Goal: Information Seeking & Learning: Learn about a topic

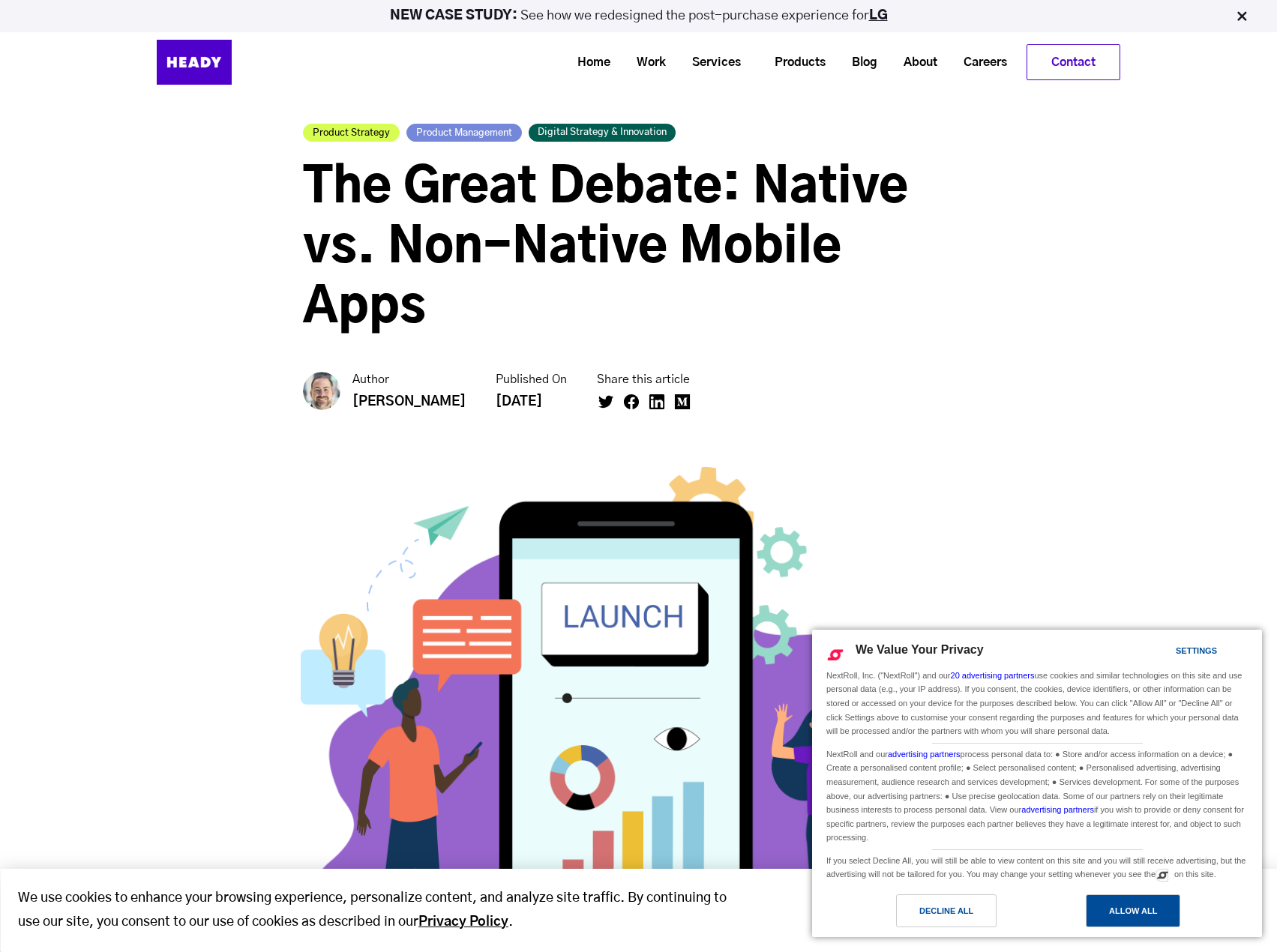
click at [1130, 919] on div "Allow All" at bounding box center [1132, 910] width 94 height 33
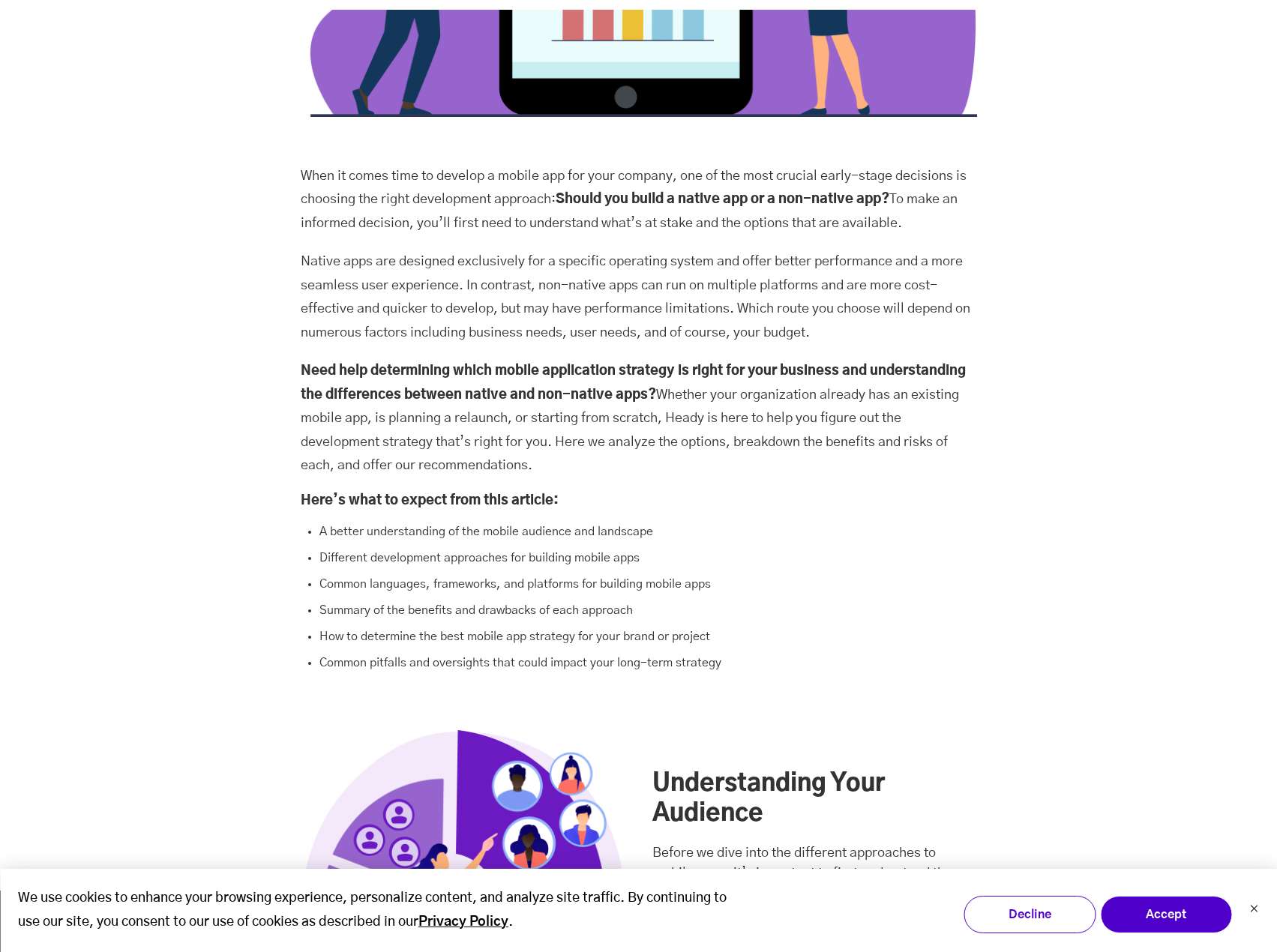
scroll to position [1049, 0]
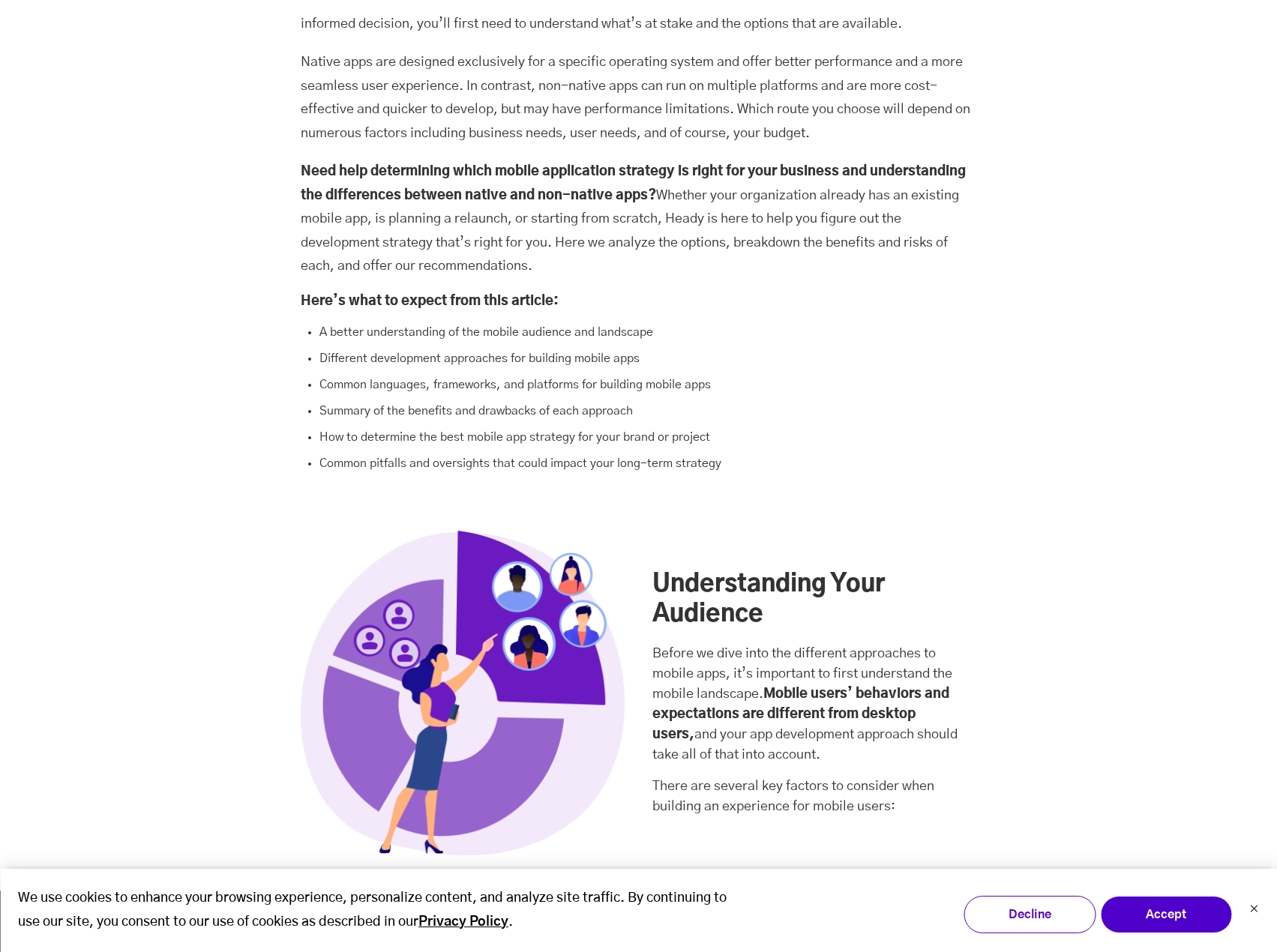
click at [961, 324] on li "A better understanding of the mobile audience and landscape" at bounding box center [648, 332] width 657 height 16
click at [1199, 922] on button "Accept" at bounding box center [1165, 914] width 132 height 38
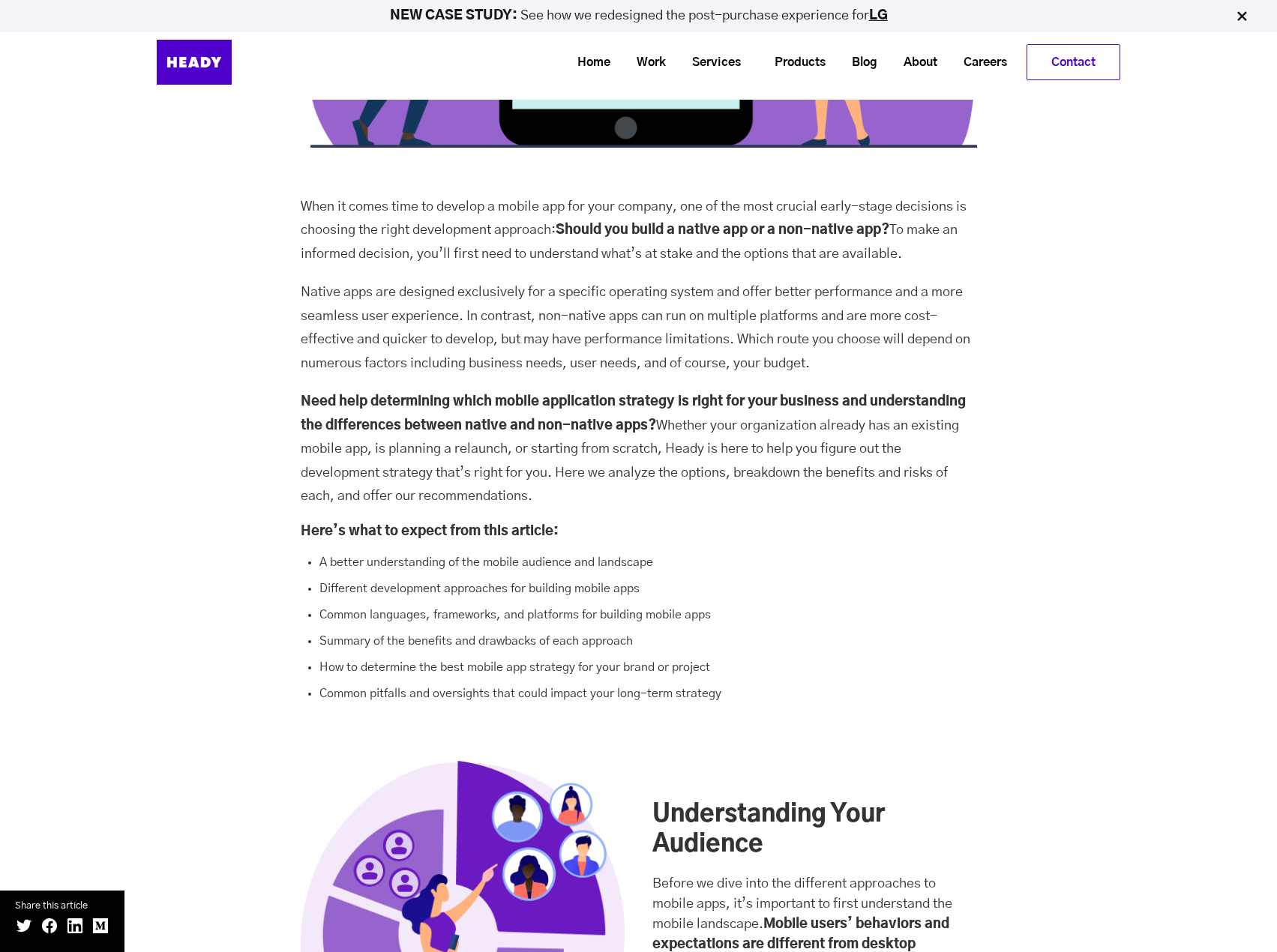
scroll to position [750, 0]
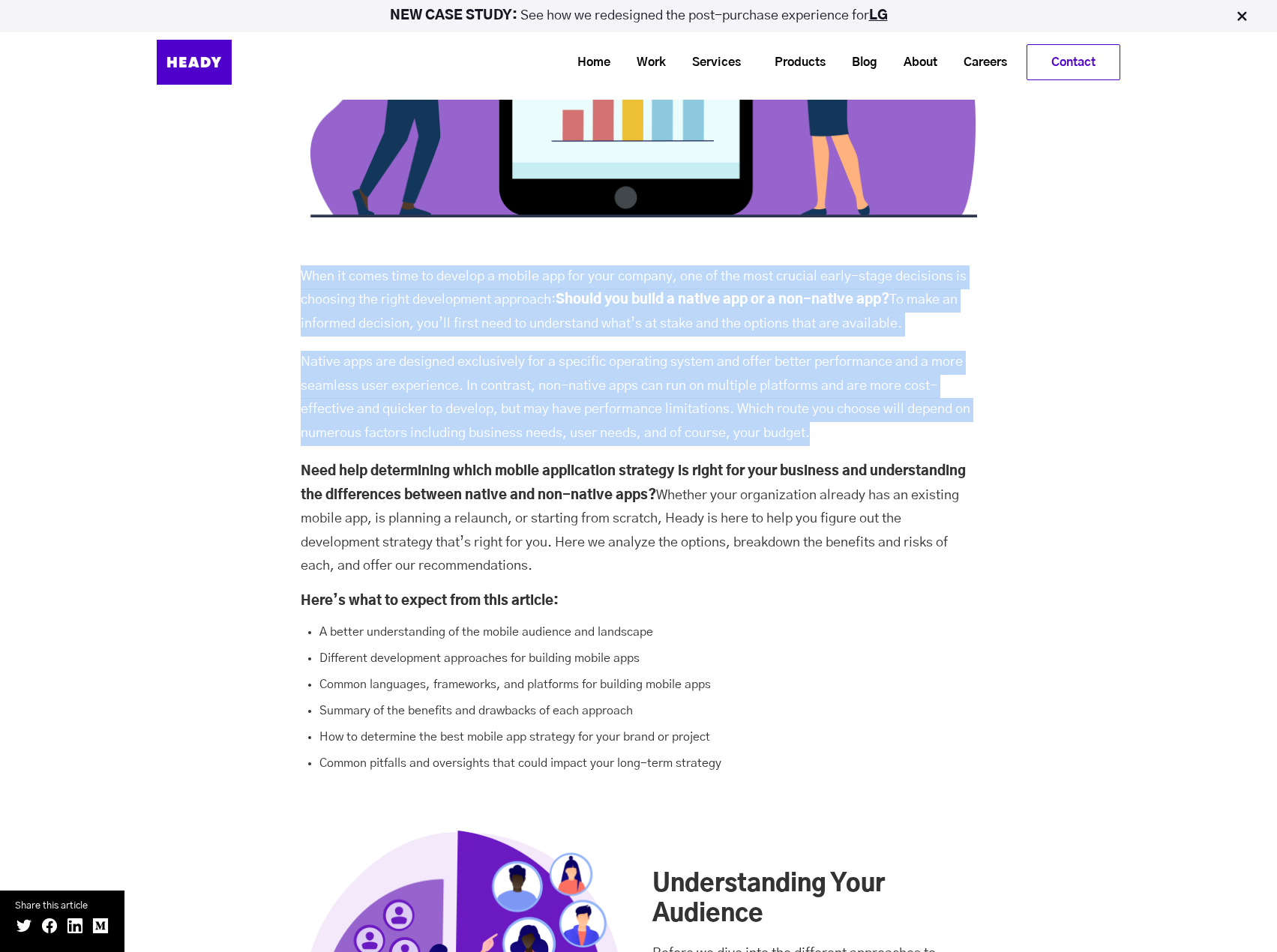
drag, startPoint x: 302, startPoint y: 213, endPoint x: 841, endPoint y: 371, distance: 561.7
click at [841, 370] on span "When it comes time to develop a mobile app for your company, one of the most cr…" at bounding box center [639, 494] width 676 height 554
copy span "When it comes time to develop a mobile app for your company, one of the most cr…"
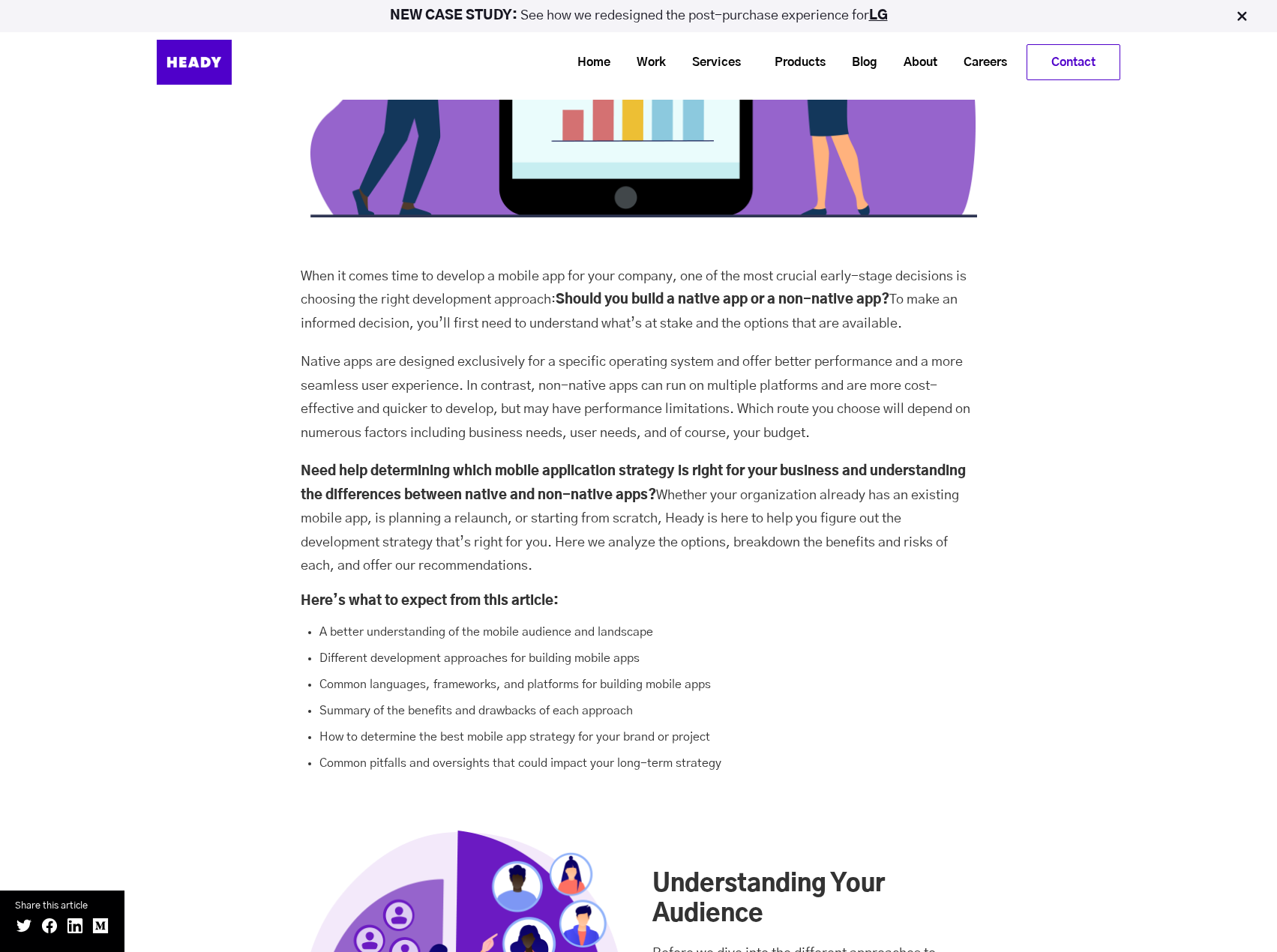
drag, startPoint x: 743, startPoint y: 275, endPoint x: 1133, endPoint y: 518, distance: 459.5
click at [1133, 519] on div "When it comes time to develop a mobile app for your company, one of the most cr…" at bounding box center [638, 245] width 1264 height 1054
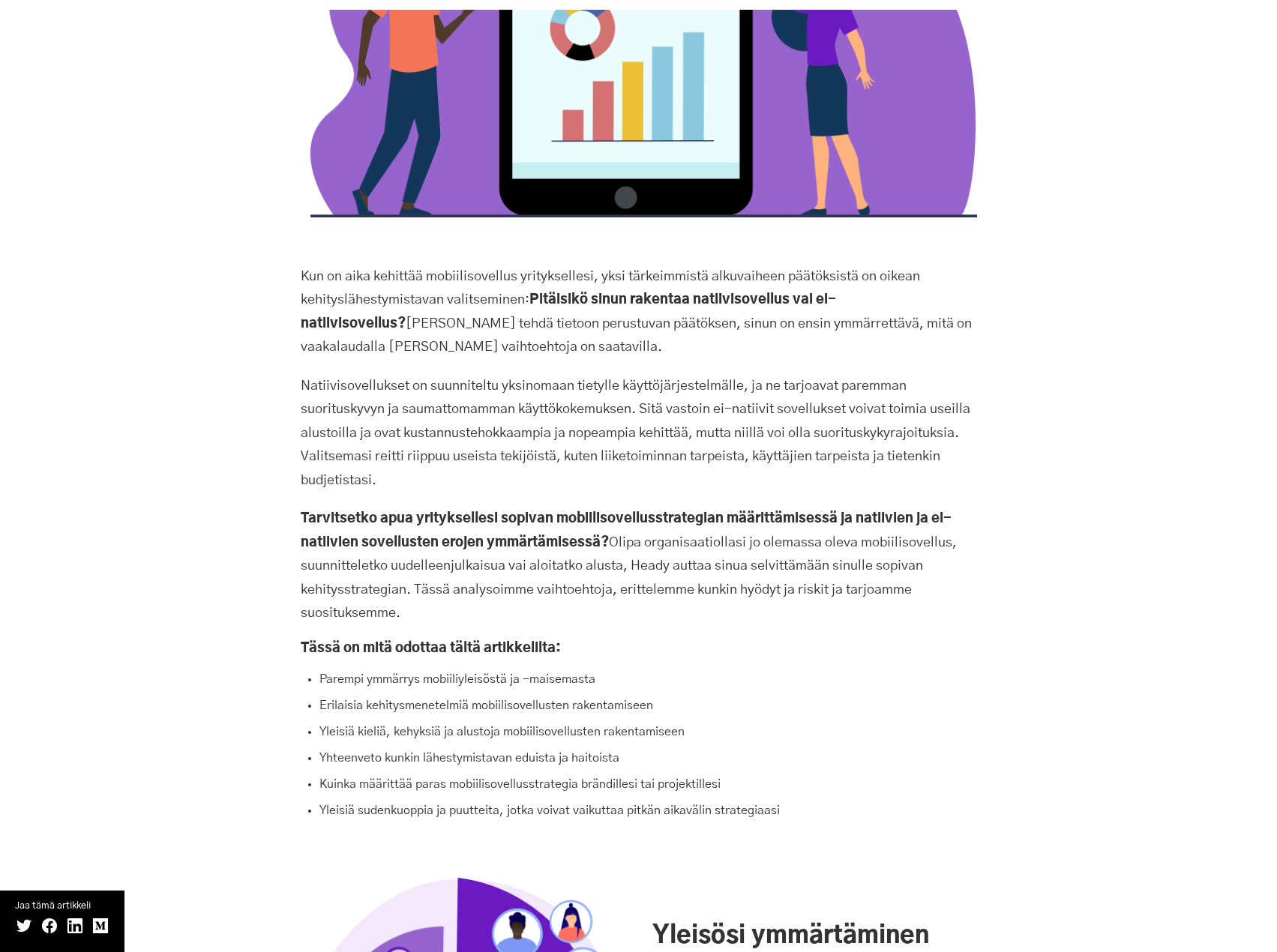
scroll to position [809, 0]
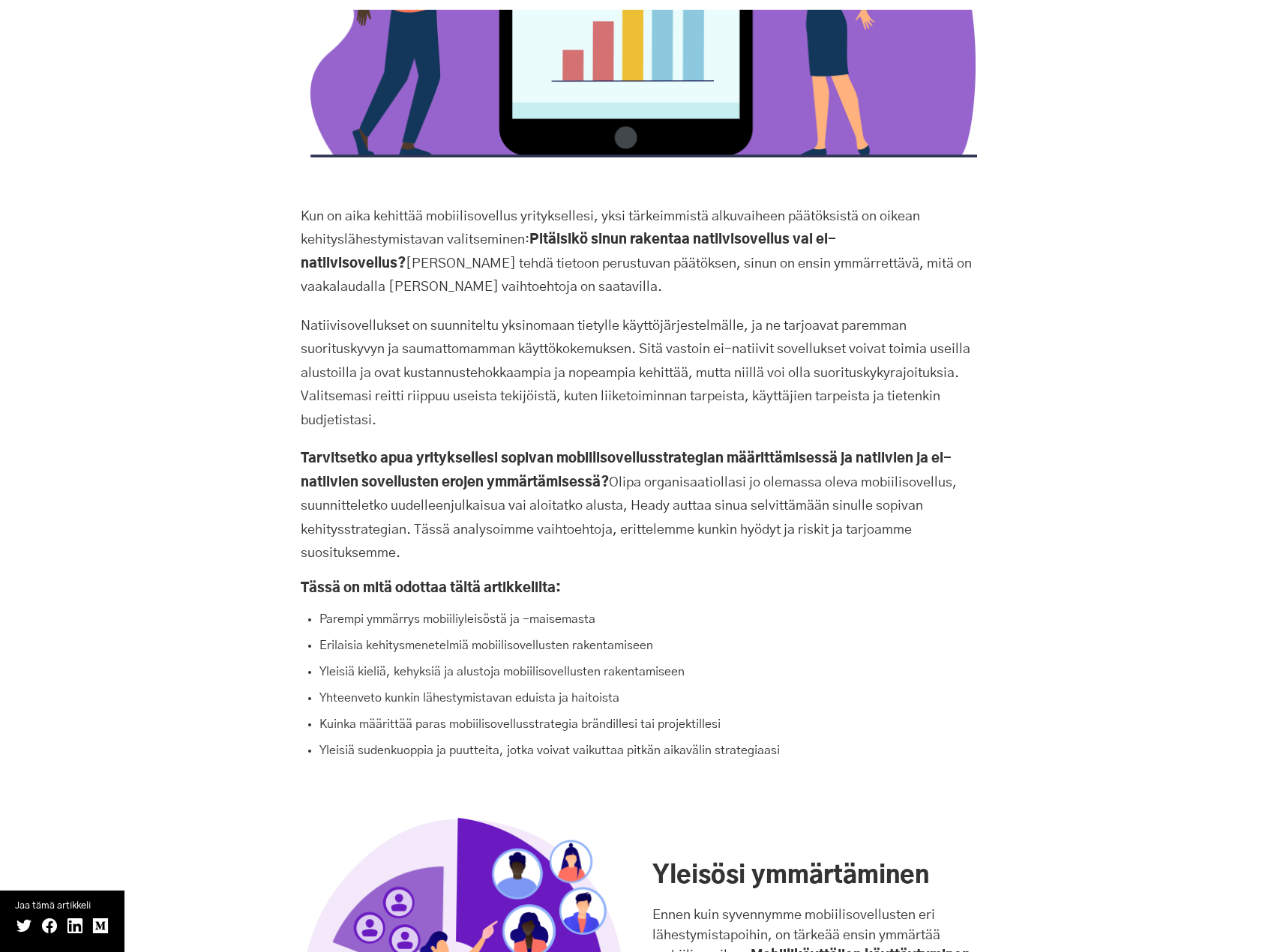
click at [156, 747] on div "Kun on aika kehittää mobiilisovellus yrityksellesi, yksi tärkeimmistä alkuvaihe…" at bounding box center [638, 208] width 1264 height 1101
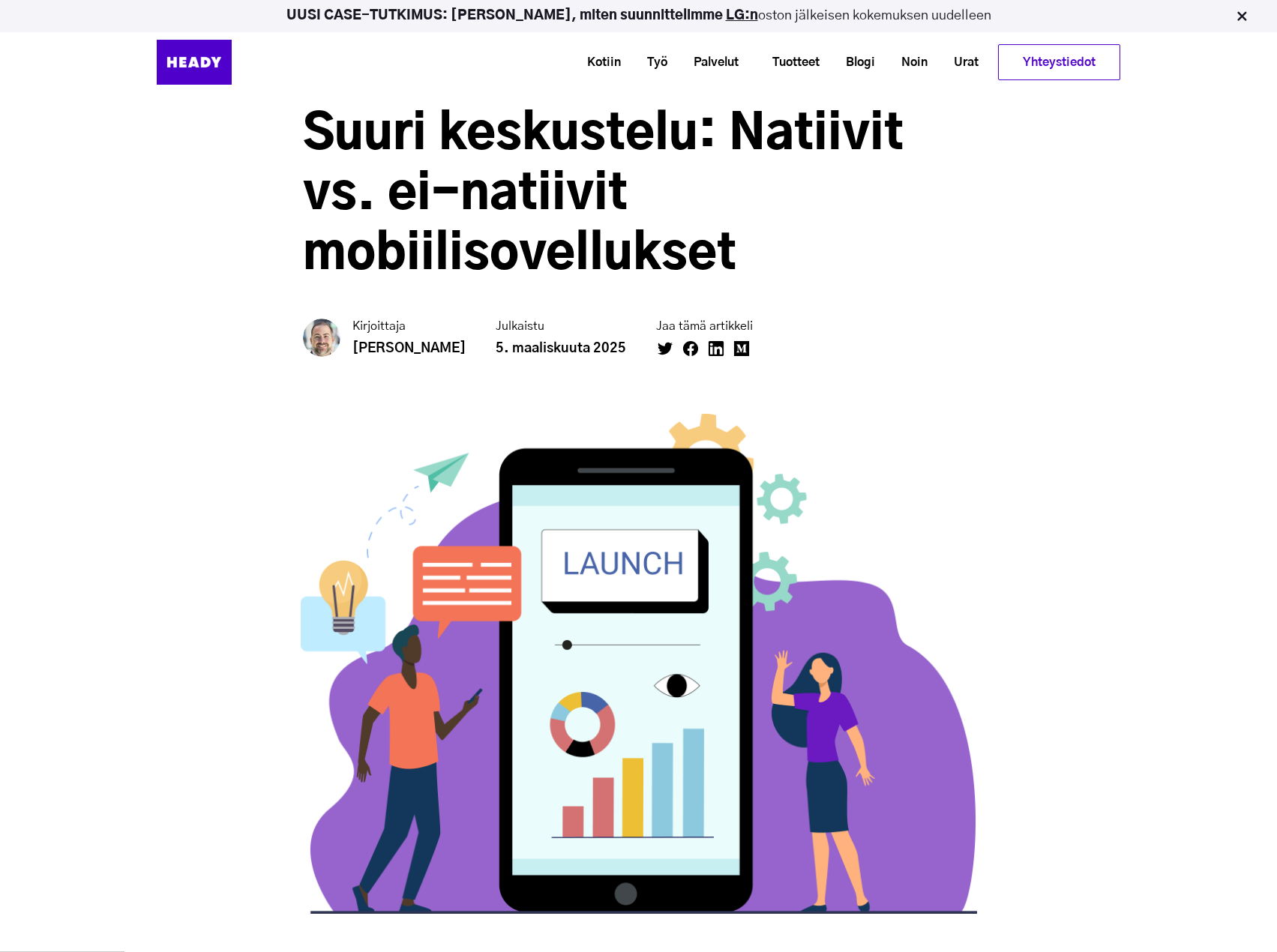
scroll to position [0, 0]
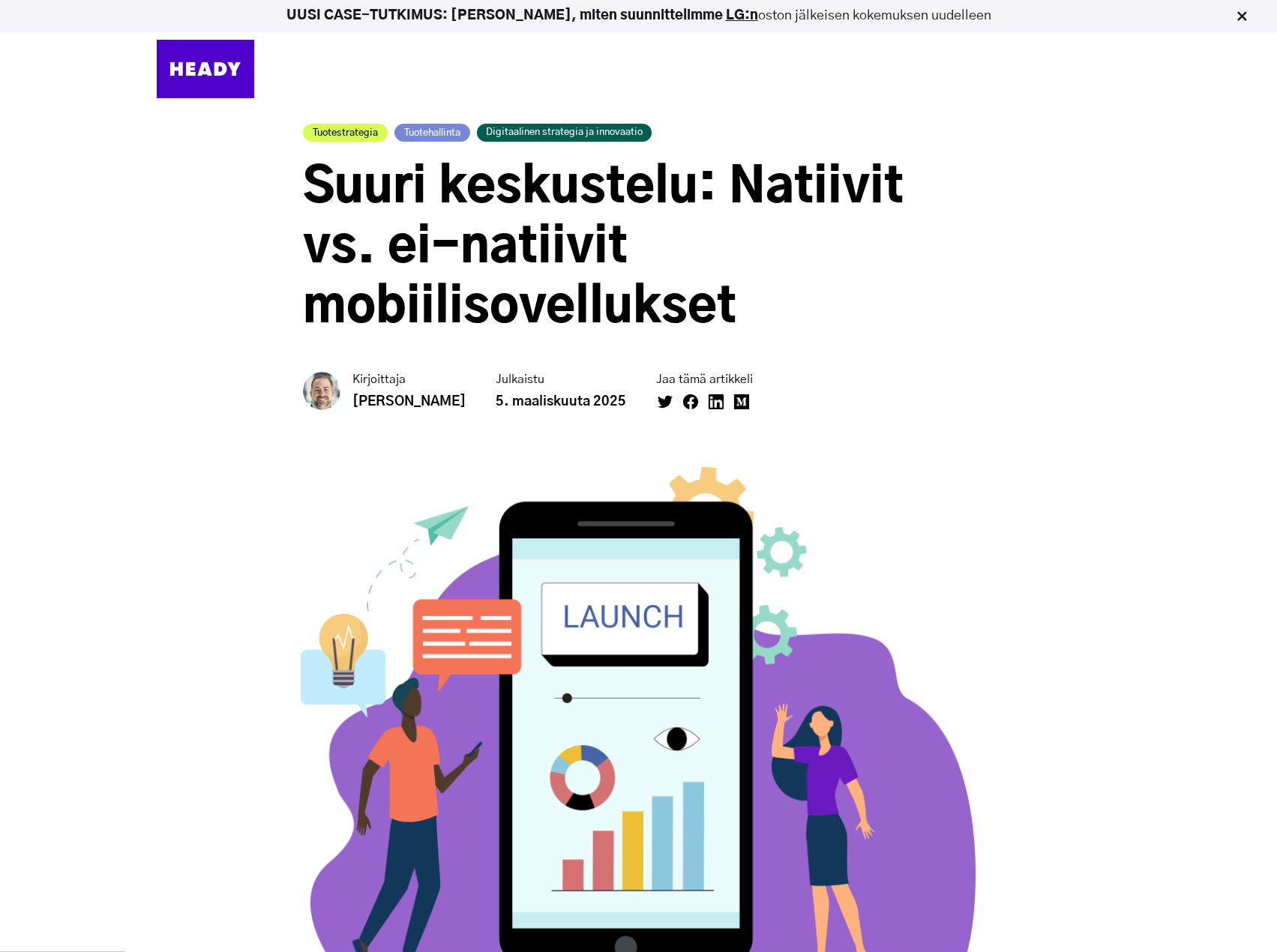
drag, startPoint x: 926, startPoint y: 301, endPoint x: 1225, endPoint y: 491, distance: 354.3
